Goal: Information Seeking & Learning: Learn about a topic

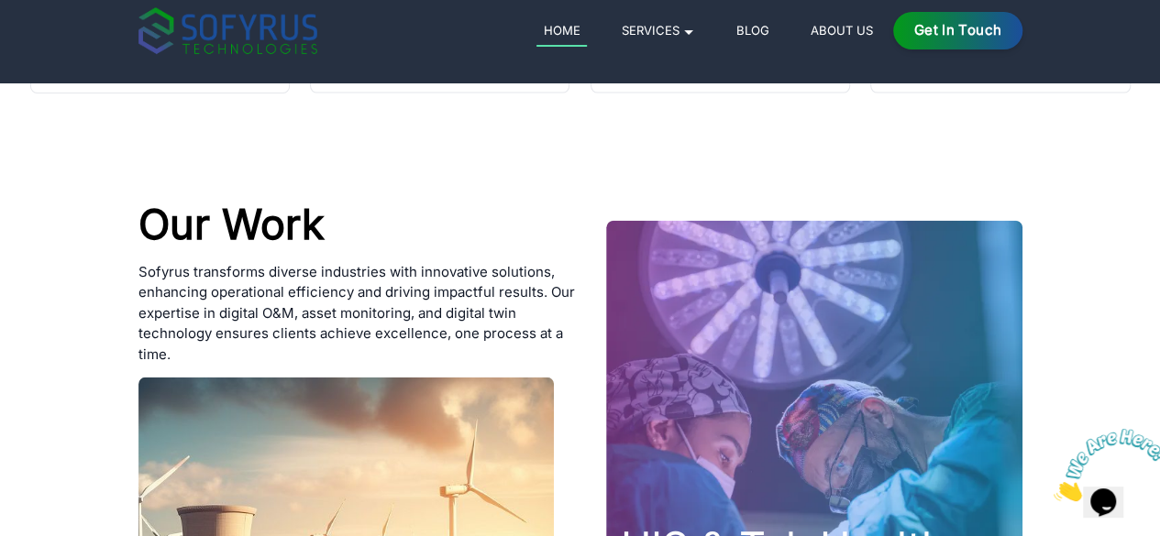
scroll to position [5506, 0]
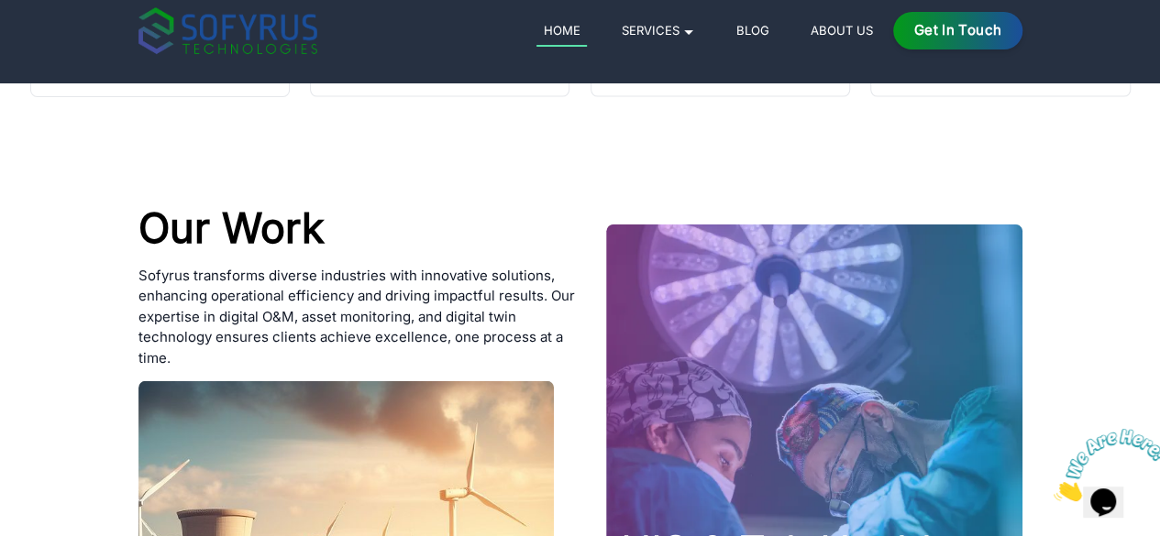
click at [933, 19] on div "Home Services 🞃 Mobile Development Transform your ideas into powerful mobile ap…" at bounding box center [765, 31] width 513 height 38
click at [879, 27] on link "About Us" at bounding box center [841, 30] width 76 height 22
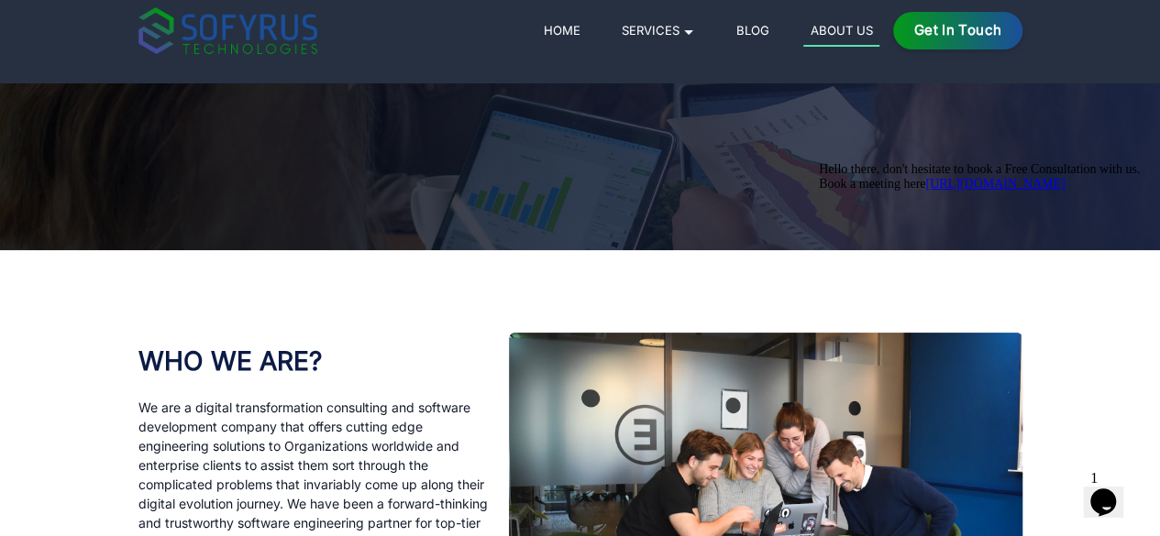
scroll to position [281, 0]
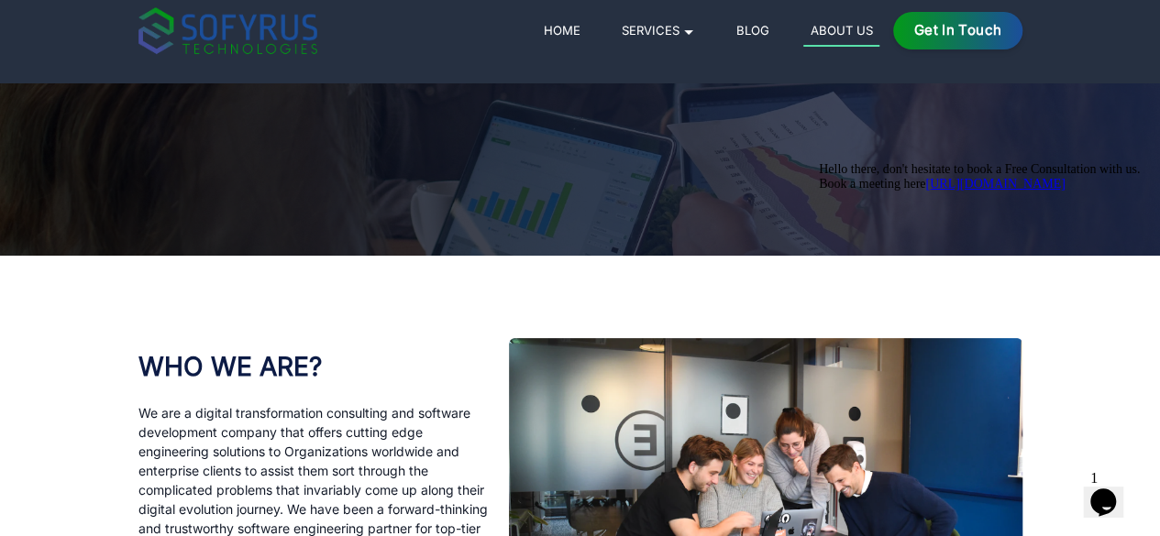
click at [138, 365] on h3 "WHO WE ARE ?" at bounding box center [315, 360] width 354 height 45
drag, startPoint x: 28, startPoint y: 365, endPoint x: 231, endPoint y: 368, distance: 203.6
click at [231, 368] on h3 "WHO WE ARE ?" at bounding box center [315, 360] width 354 height 45
copy h3 "WHO WE ARE ?"
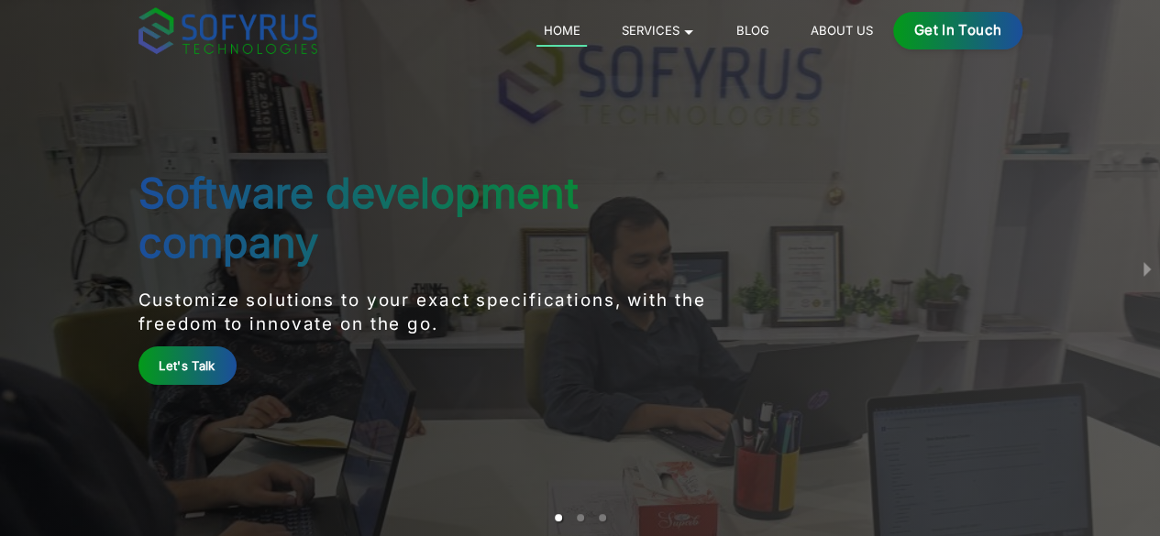
click at [879, 31] on link "About Us" at bounding box center [841, 30] width 76 height 22
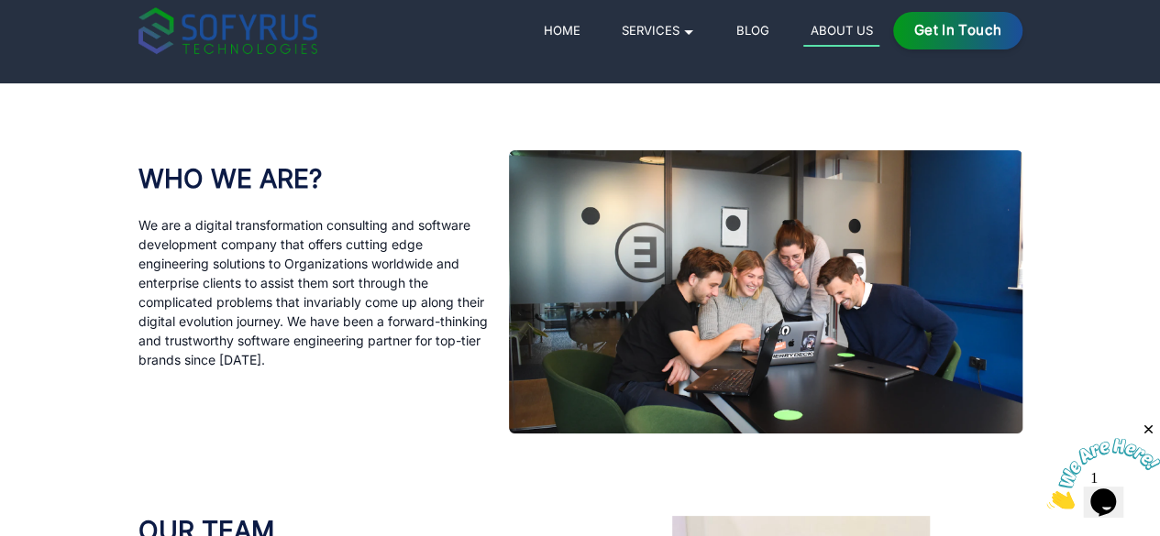
scroll to position [511, 0]
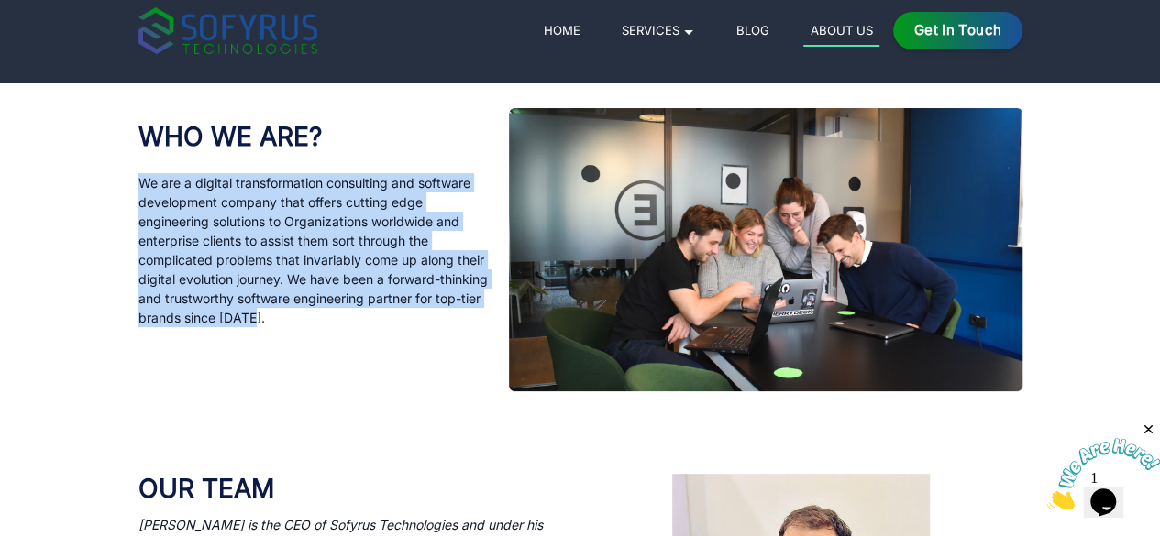
drag, startPoint x: 29, startPoint y: 181, endPoint x: 414, endPoint y: 287, distance: 399.5
click at [414, 287] on p "We are a digital transformation consulting and software development company tha…" at bounding box center [315, 250] width 354 height 154
copy p "We are a digital transformation consulting and software development company tha…"
click at [448, 392] on div "WHO WE ARE ? We are a digital transformation consulting and software developmen…" at bounding box center [315, 249] width 354 height 283
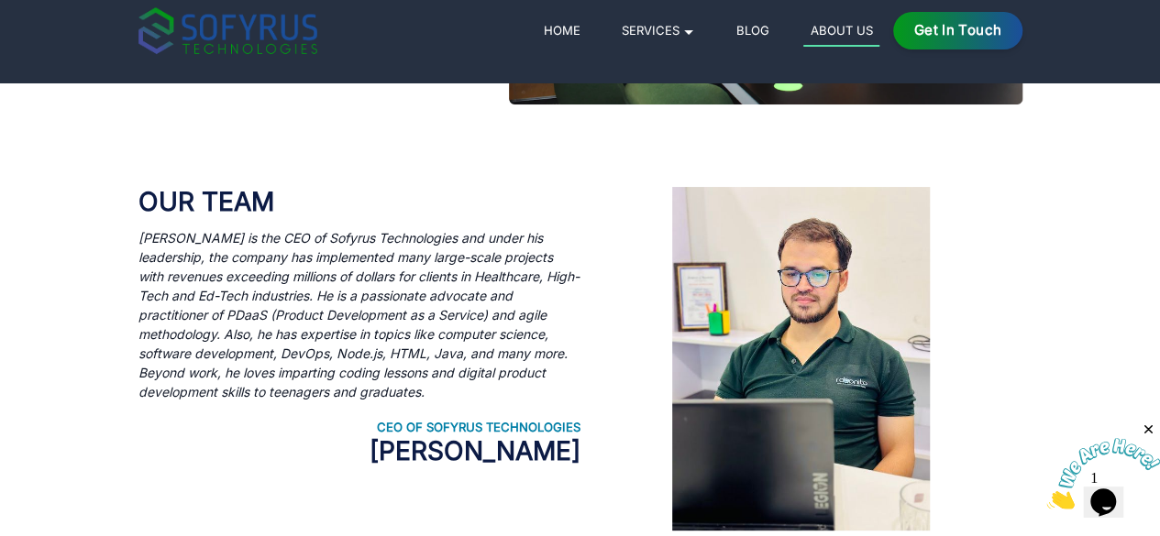
scroll to position [799, 0]
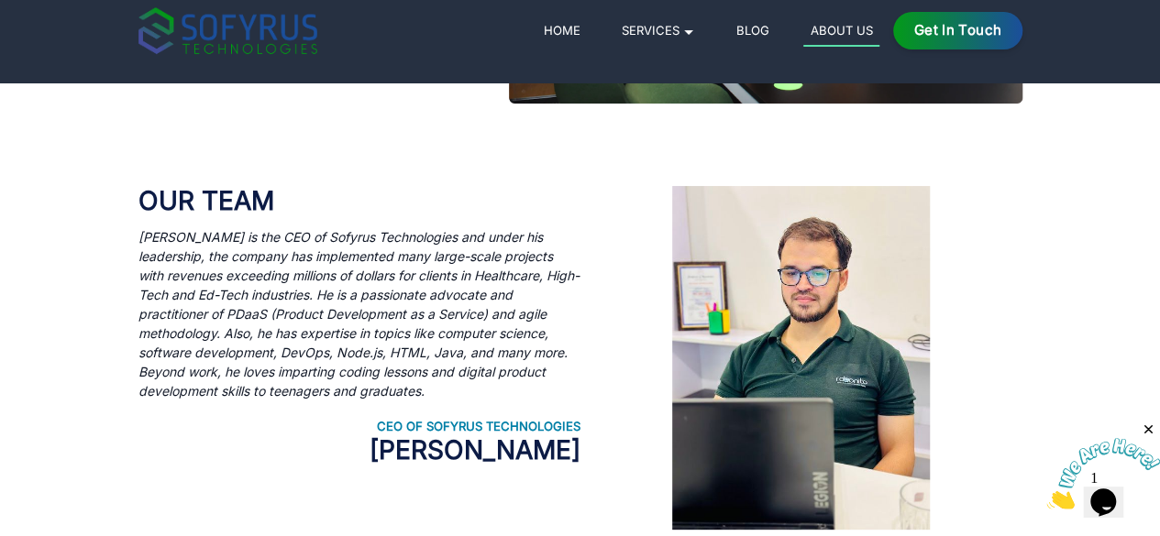
click at [170, 217] on h3 "Our Team" at bounding box center [359, 201] width 442 height 31
drag, startPoint x: 170, startPoint y: 271, endPoint x: 28, endPoint y: 256, distance: 142.0
click at [138, 217] on h3 "Our Team" at bounding box center [359, 201] width 442 height 31
copy h3 "Our Team"
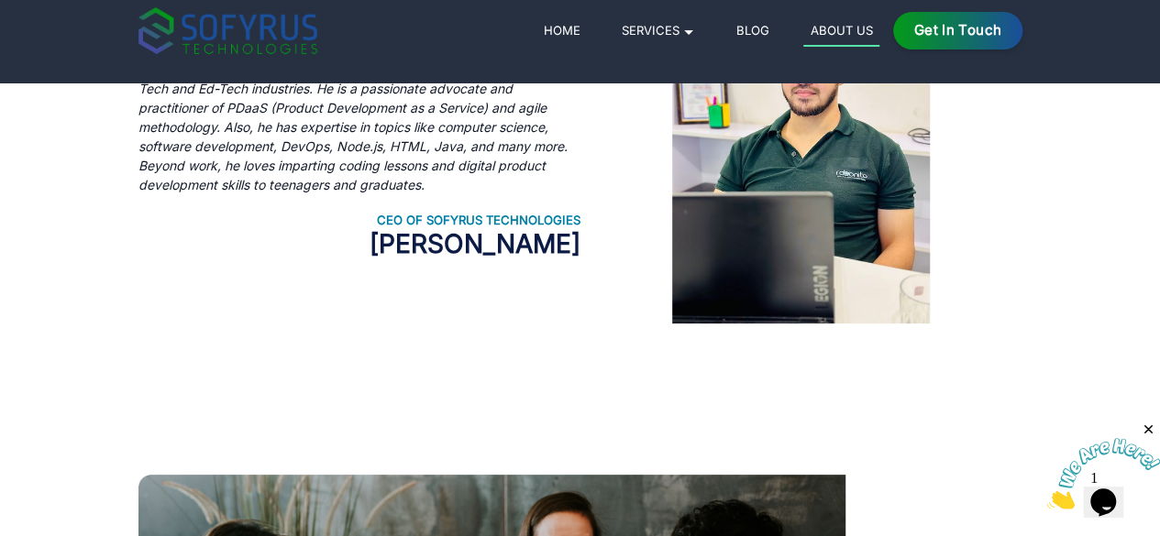
scroll to position [1006, 0]
click at [554, 405] on div "Our Team Aslam Hasan Khan is the CEO of Sofyrus Technologies and under his lead…" at bounding box center [580, 150] width 884 height 509
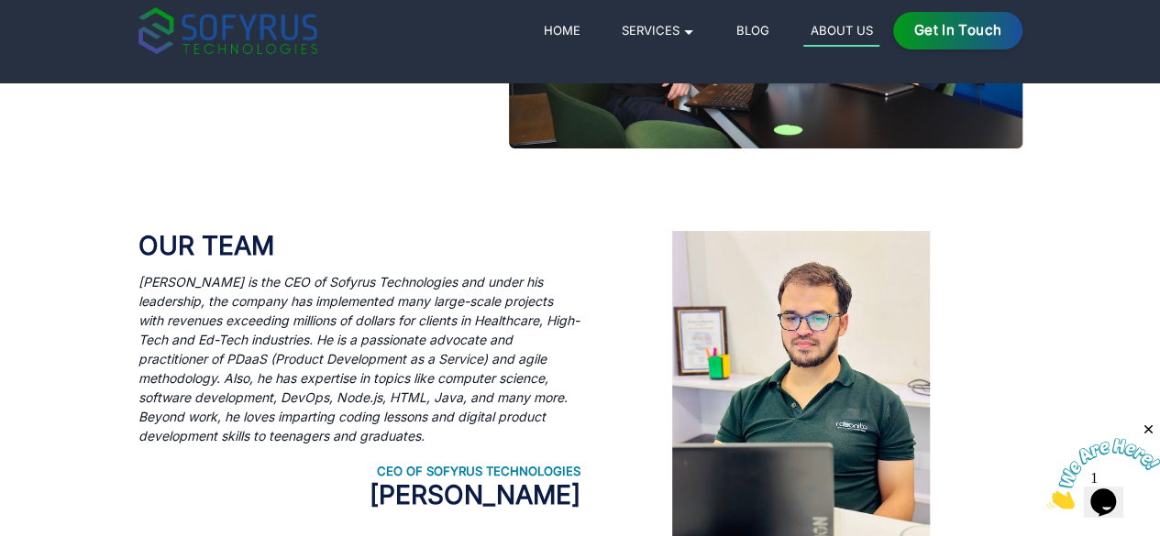
scroll to position [752, 0]
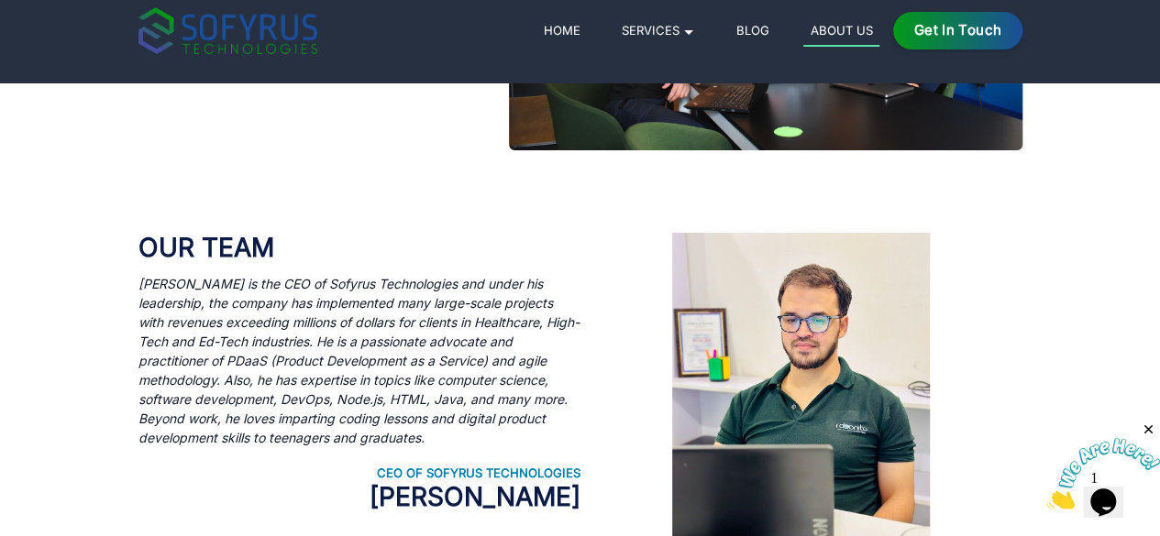
click at [111, 355] on div "Our Team Aslam Hasan Khan is the CEO of Sofyrus Technologies and under his lead…" at bounding box center [580, 404] width 939 height 509
click at [138, 356] on icon "[PERSON_NAME] is the CEO of Sofyrus Technologies and under his leadership, the …" at bounding box center [358, 361] width 441 height 170
drag, startPoint x: 28, startPoint y: 356, endPoint x: 114, endPoint y: 485, distance: 154.9
click at [138, 447] on p "[PERSON_NAME] is the CEO of Sofyrus Technologies and under his leadership, the …" at bounding box center [359, 360] width 442 height 173
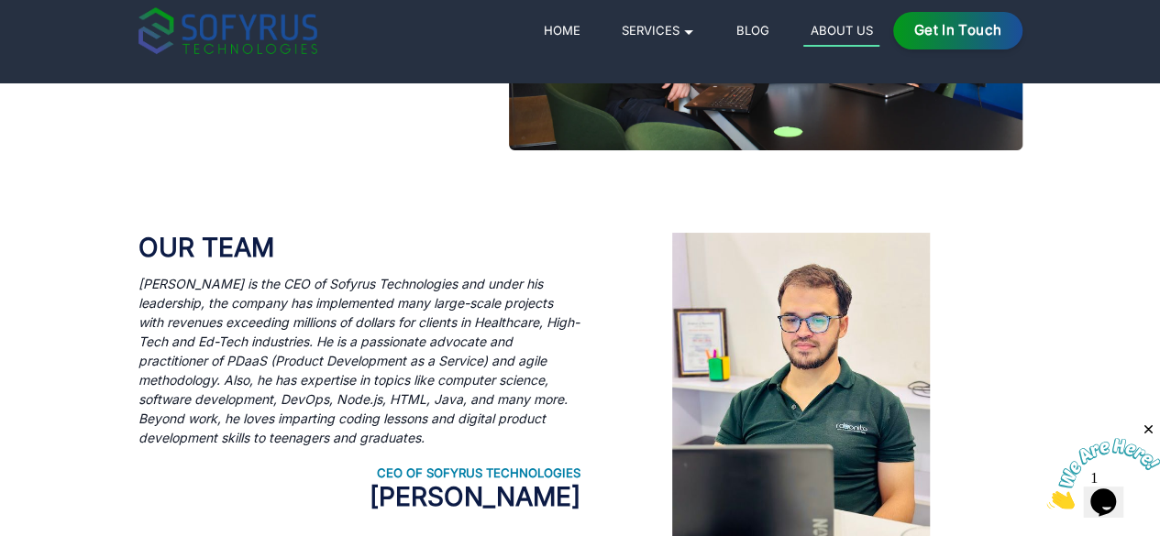
copy icon "[PERSON_NAME] is the CEO of Sofyrus Technologies and under his leadership, the …"
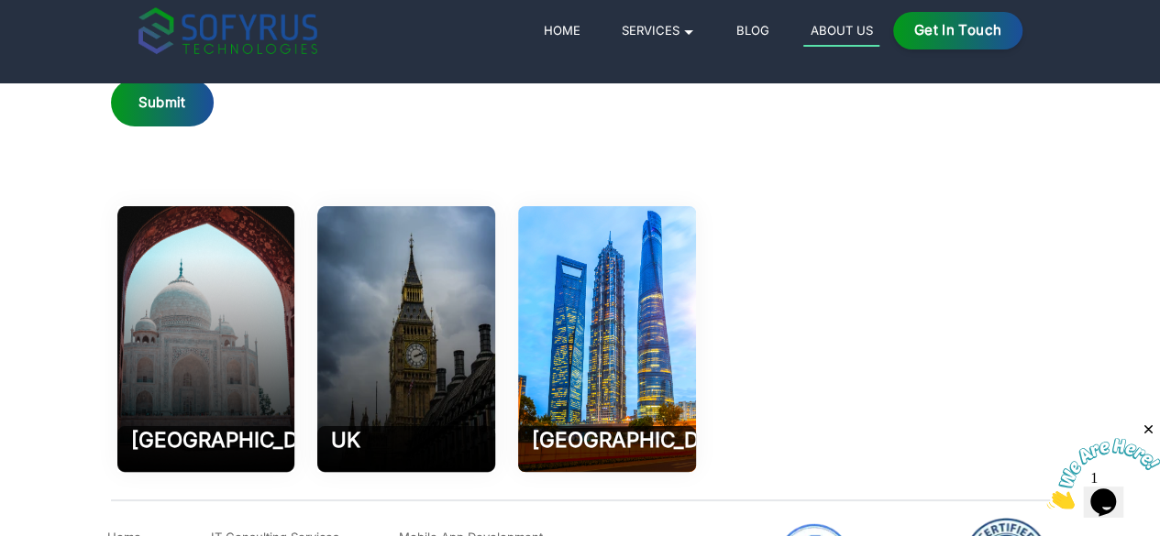
scroll to position [2772, 0]
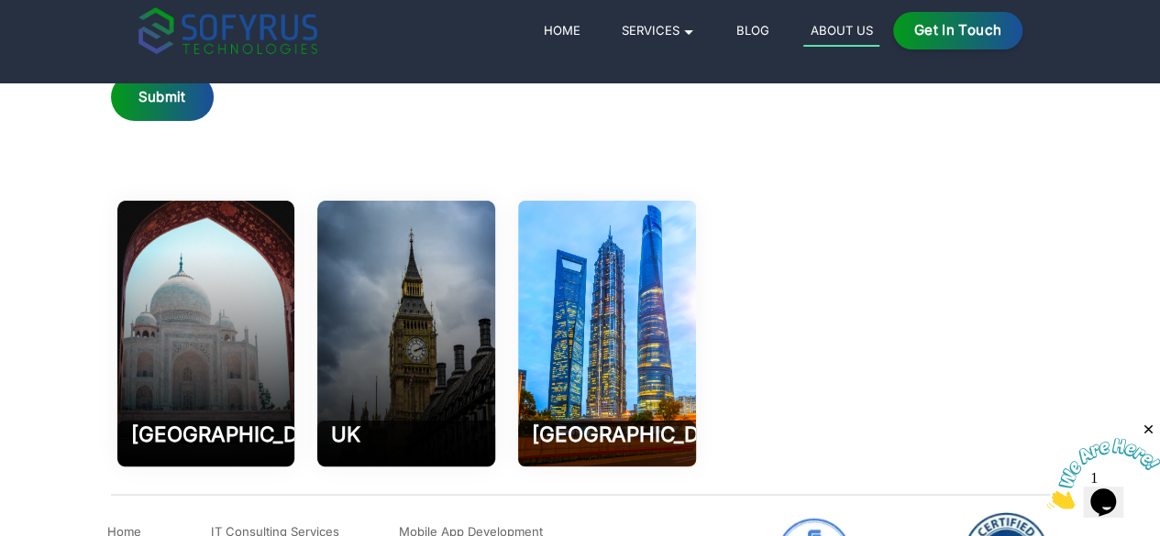
click at [293, 46] on div at bounding box center [275, 10] width 328 height 72
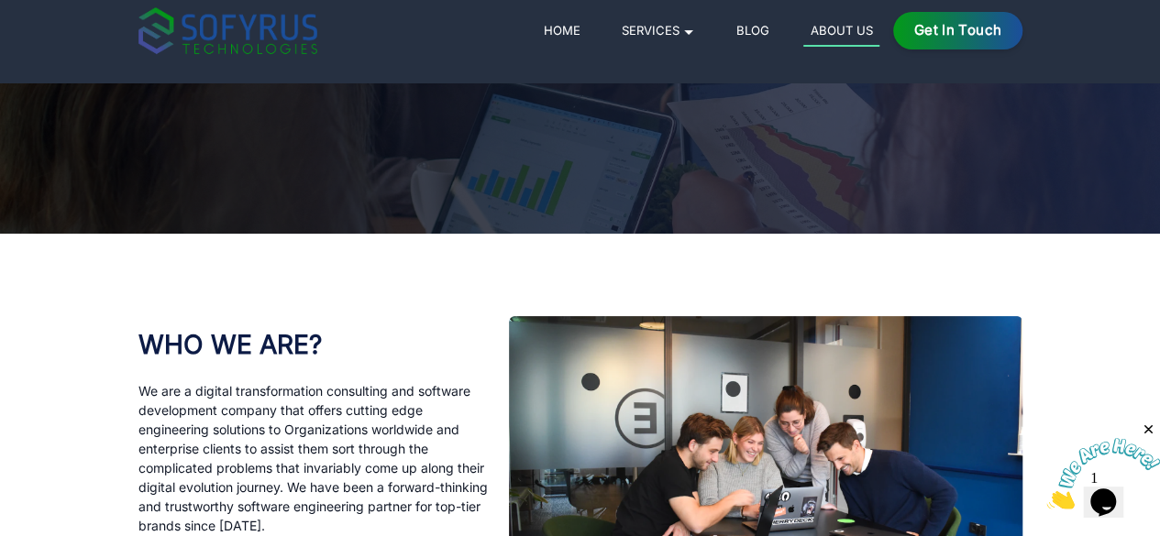
scroll to position [0, 0]
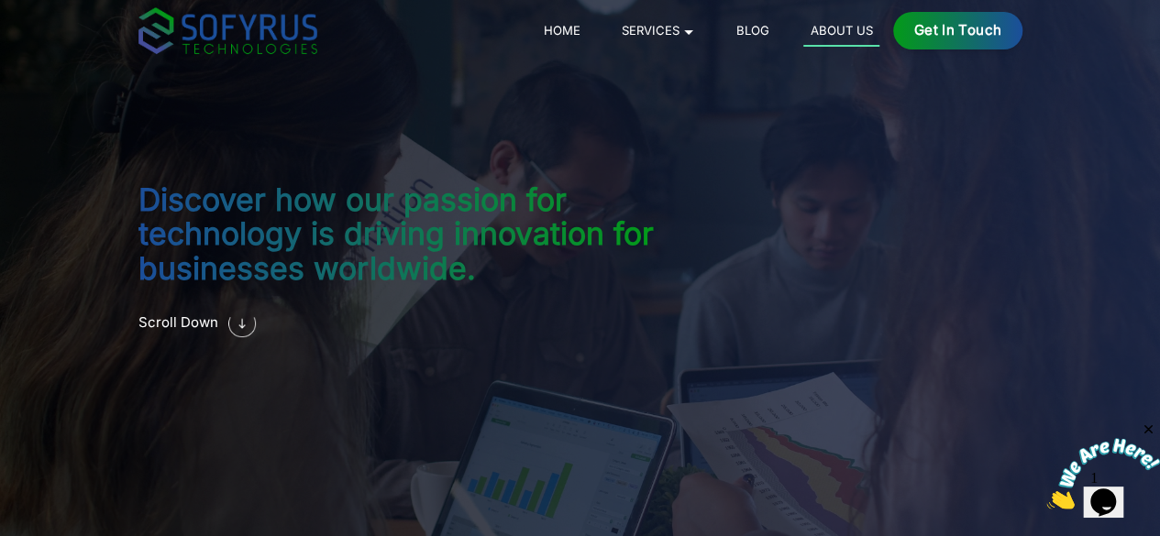
drag, startPoint x: 1051, startPoint y: 34, endPoint x: 700, endPoint y: 97, distance: 356.9
click at [700, 97] on div "Discover how our passion for technology is driving innovation for businesses wo…" at bounding box center [580, 268] width 939 height 536
click at [138, 197] on h2 "Discover how our passion for technology is driving innovation for businesses wo…" at bounding box center [395, 234] width 515 height 104
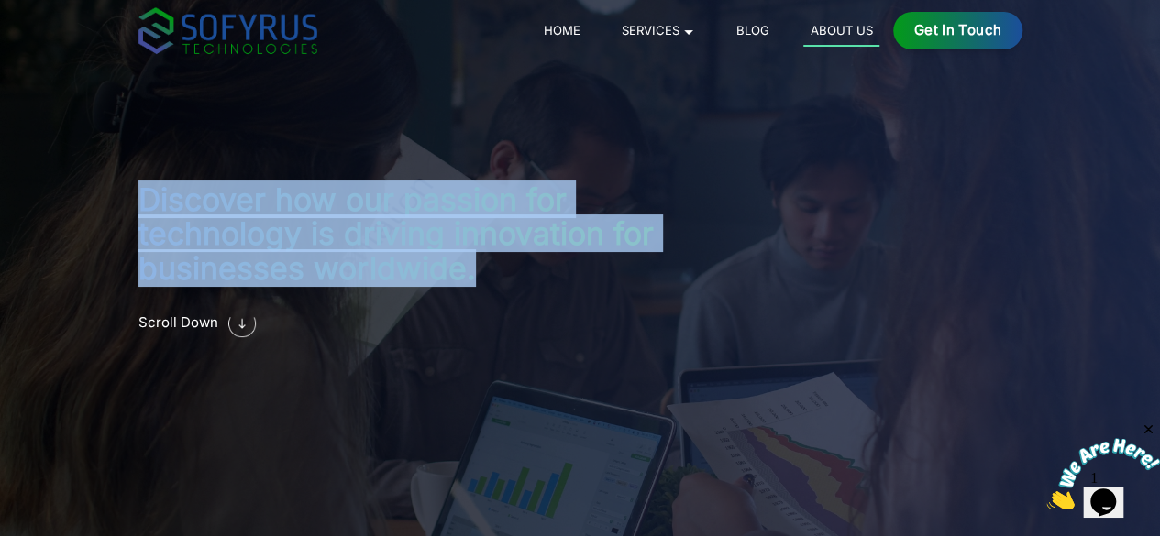
drag, startPoint x: 30, startPoint y: 197, endPoint x: 189, endPoint y: 277, distance: 177.6
click at [189, 277] on h2 "Discover how our passion for technology is driving innovation for businesses wo…" at bounding box center [395, 234] width 515 height 104
copy h2 "Discover how our passion for technology is driving innovation for businesses wo…"
click at [265, 136] on div "Discover how our passion for technology is driving innovation for businesses wo…" at bounding box center [580, 268] width 939 height 536
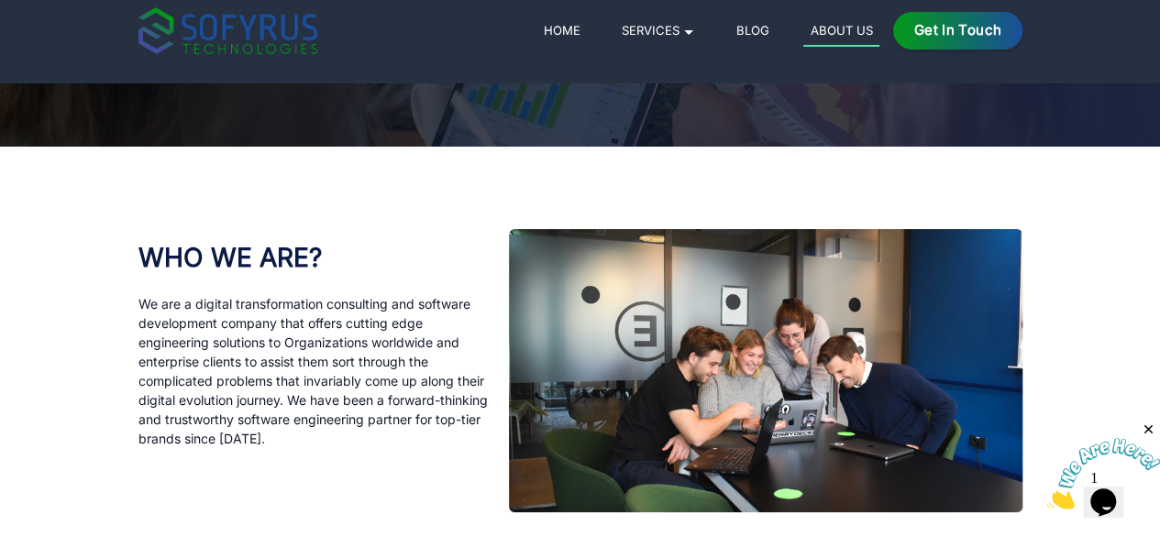
scroll to position [389, 0]
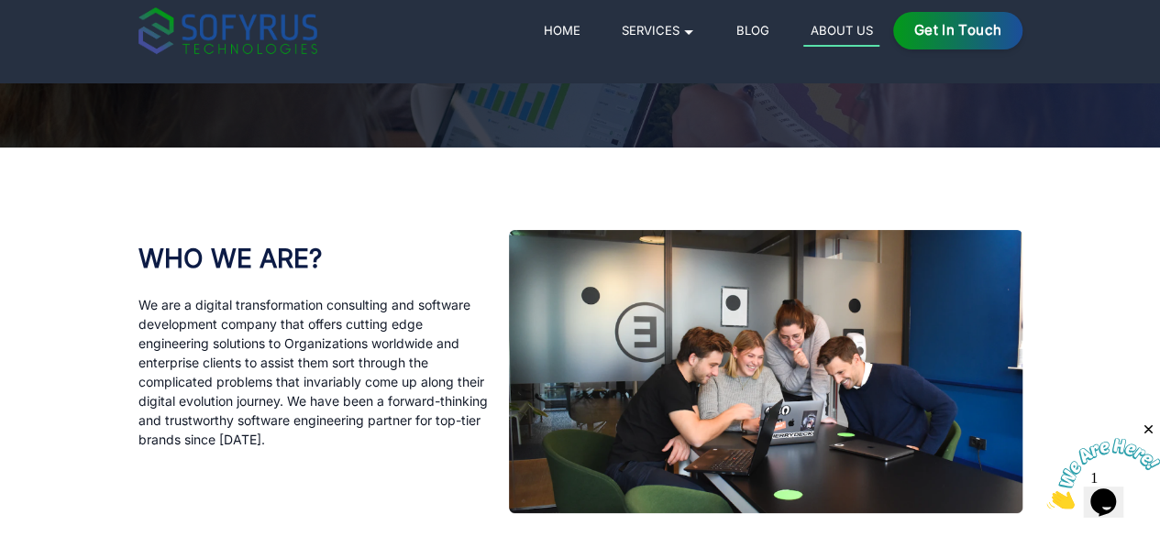
drag, startPoint x: 793, startPoint y: 349, endPoint x: 748, endPoint y: 368, distance: 48.5
click at [748, 368] on img at bounding box center [765, 371] width 513 height 283
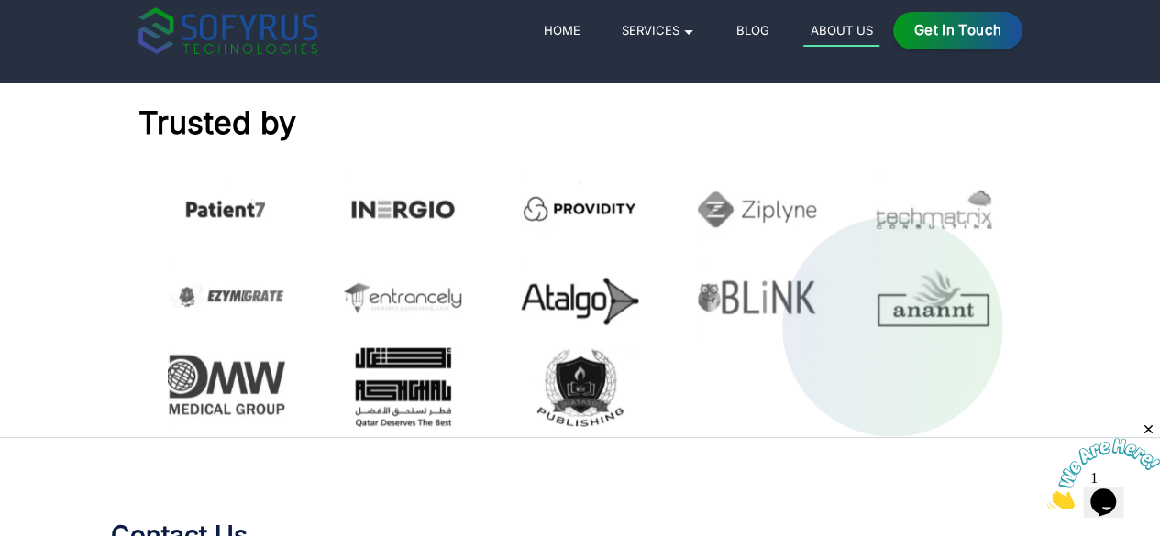
scroll to position [2000, 0]
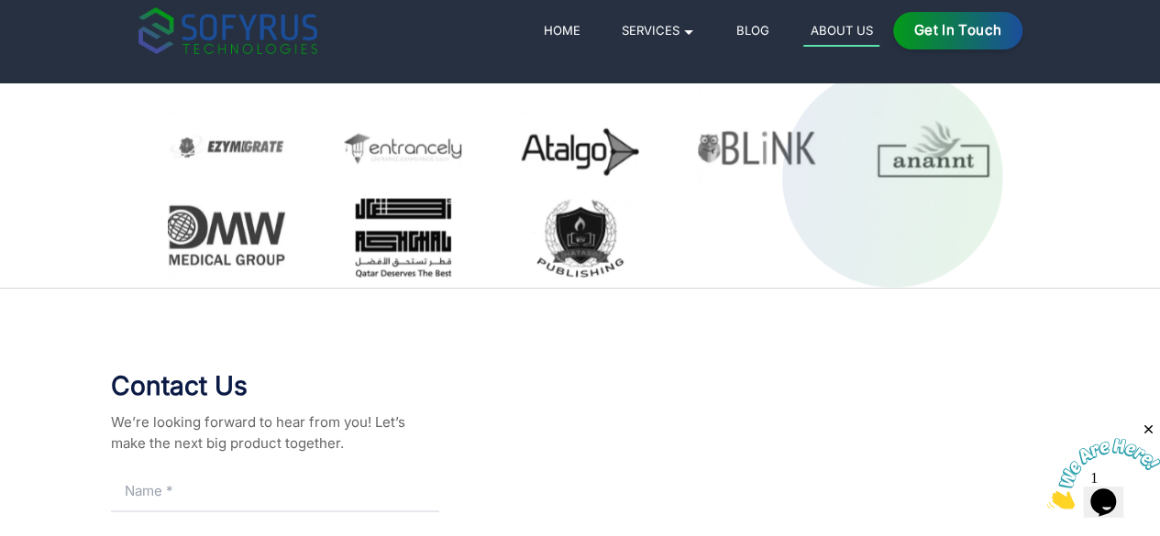
click at [168, 100] on img at bounding box center [227, 60] width 118 height 79
click at [345, 100] on img at bounding box center [403, 60] width 118 height 79
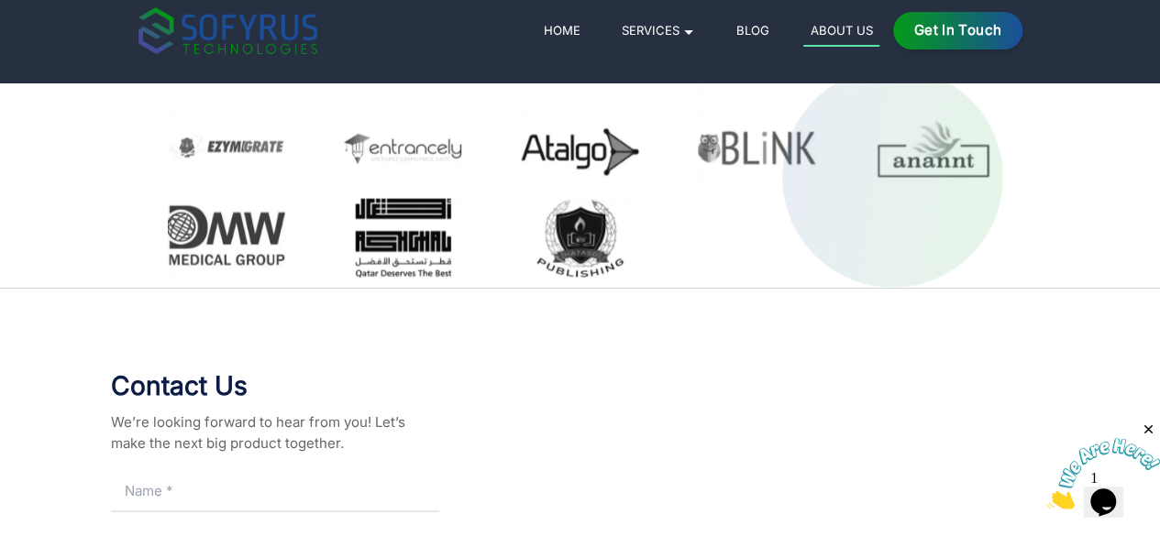
click at [345, 100] on img at bounding box center [403, 60] width 118 height 79
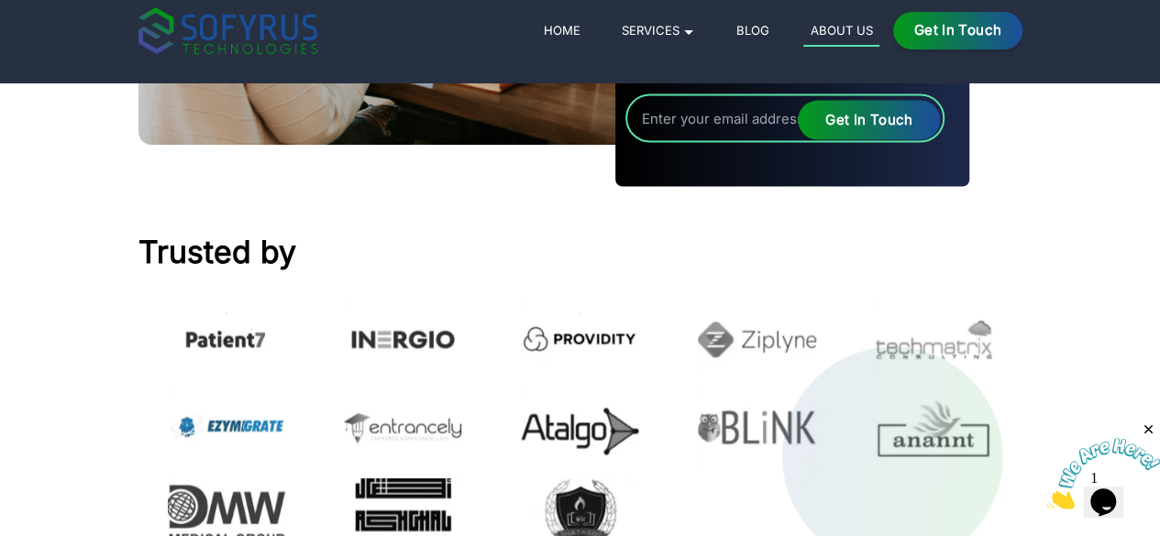
scroll to position [1720, 0]
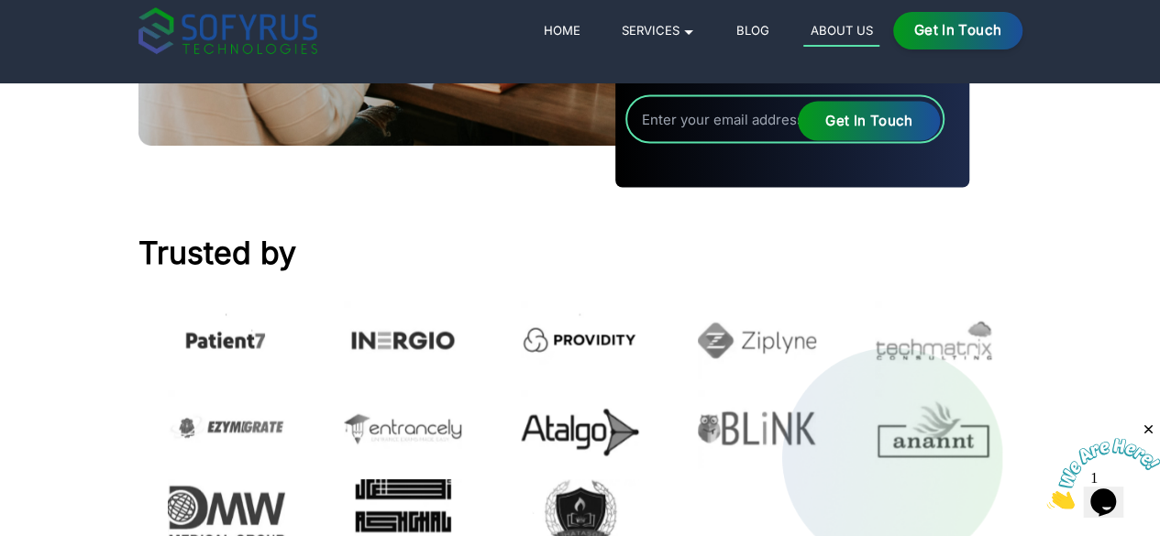
click at [233, 273] on h2 "Trusted by" at bounding box center [429, 252] width 583 height 41
drag, startPoint x: 187, startPoint y: 415, endPoint x: 0, endPoint y: 408, distance: 187.2
click at [111, 408] on div "Trusted by" at bounding box center [580, 400] width 939 height 336
copy h2 "Trusted by"
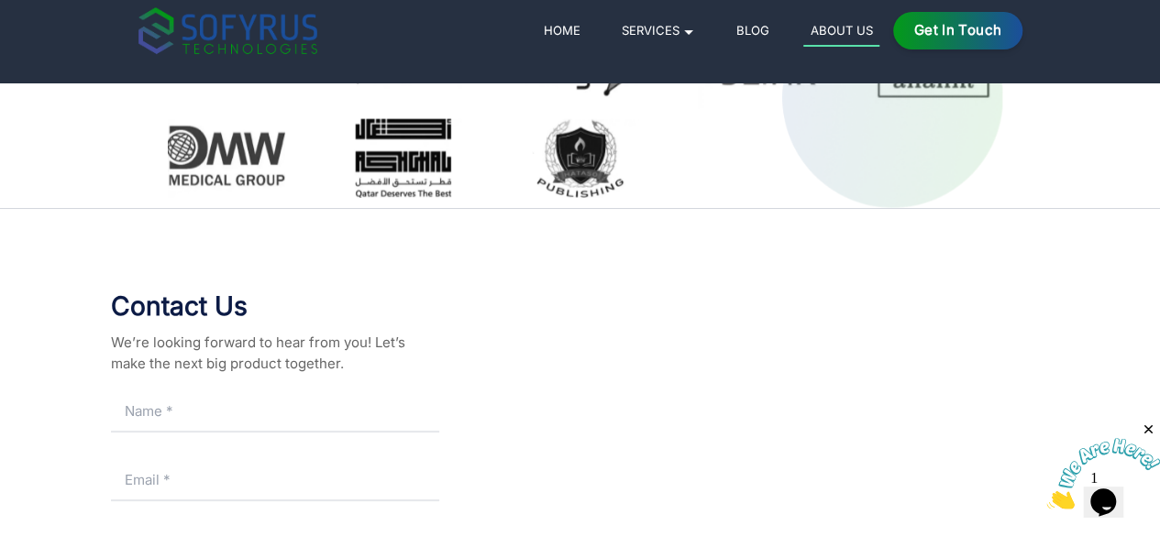
scroll to position [2082, 0]
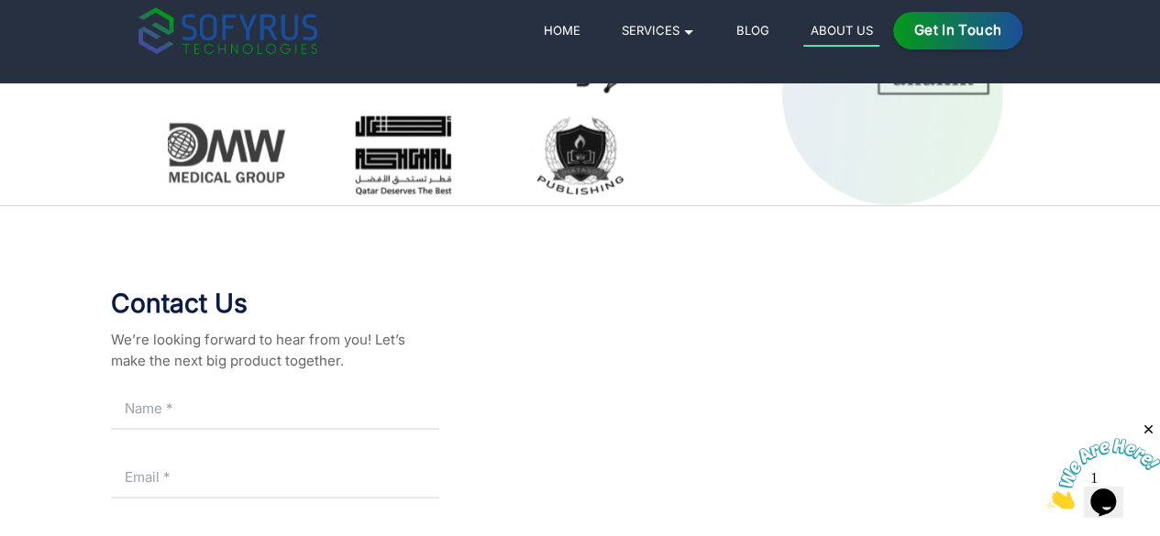
click at [243, 106] on div at bounding box center [226, 67] width 177 height 79
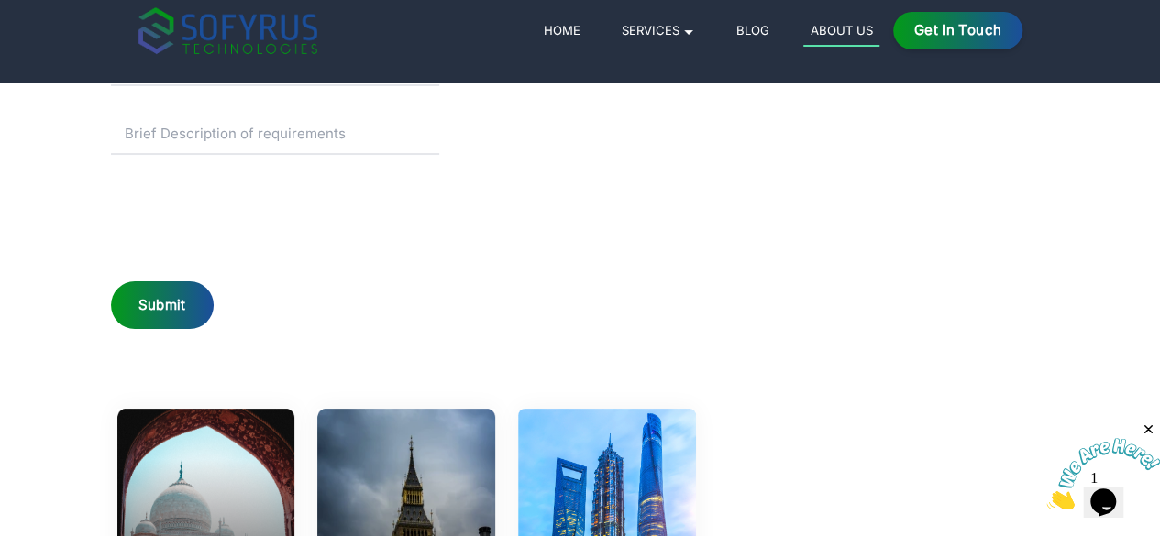
scroll to position [2819, 0]
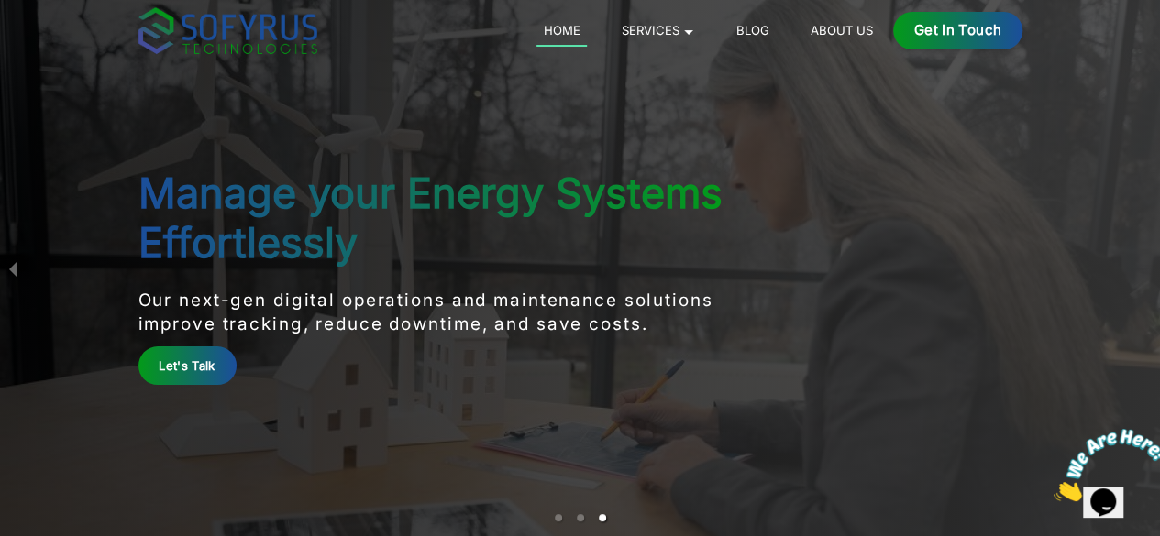
click at [879, 32] on link "About Us" at bounding box center [841, 30] width 76 height 22
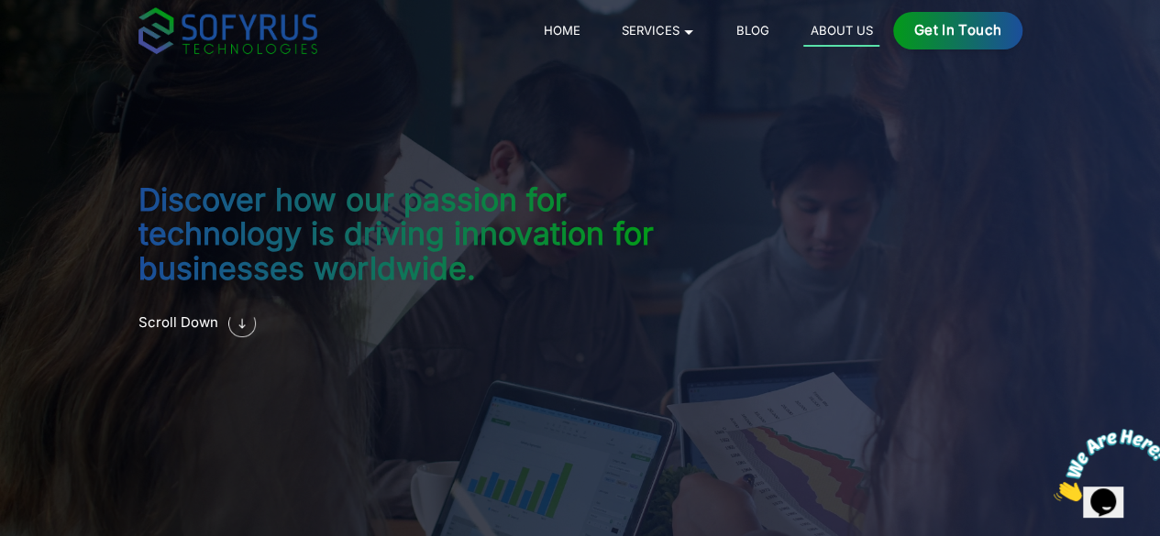
click at [776, 30] on link "Blog" at bounding box center [752, 30] width 47 height 22
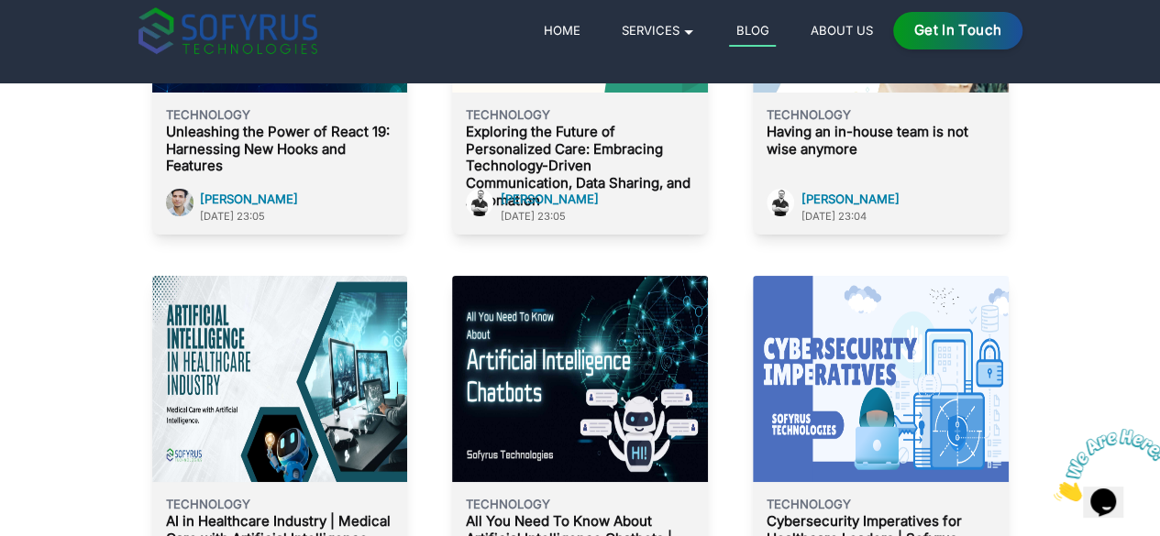
scroll to position [491, 0]
